Goal: Find specific page/section: Find specific page/section

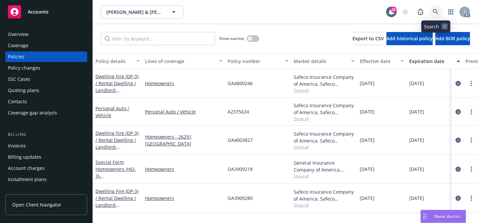
click at [433, 9] on icon at bounding box center [435, 12] width 6 height 6
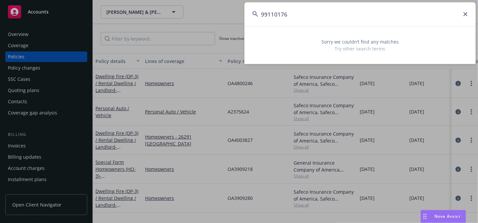
type input "99110176"
drag, startPoint x: 312, startPoint y: 8, endPoint x: 16, endPoint y: 11, distance: 296.4
click at [16, 11] on div "99110176 Sorry we couldn’t find any matches Try other search terms" at bounding box center [239, 111] width 478 height 223
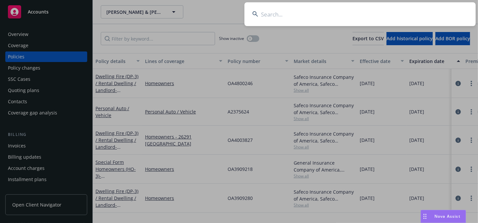
paste input "[PERSON_NAME]"
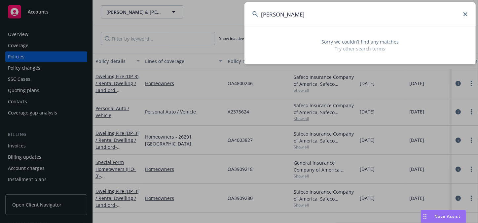
type input "[PERSON_NAME]"
